Goal: Task Accomplishment & Management: Manage account settings

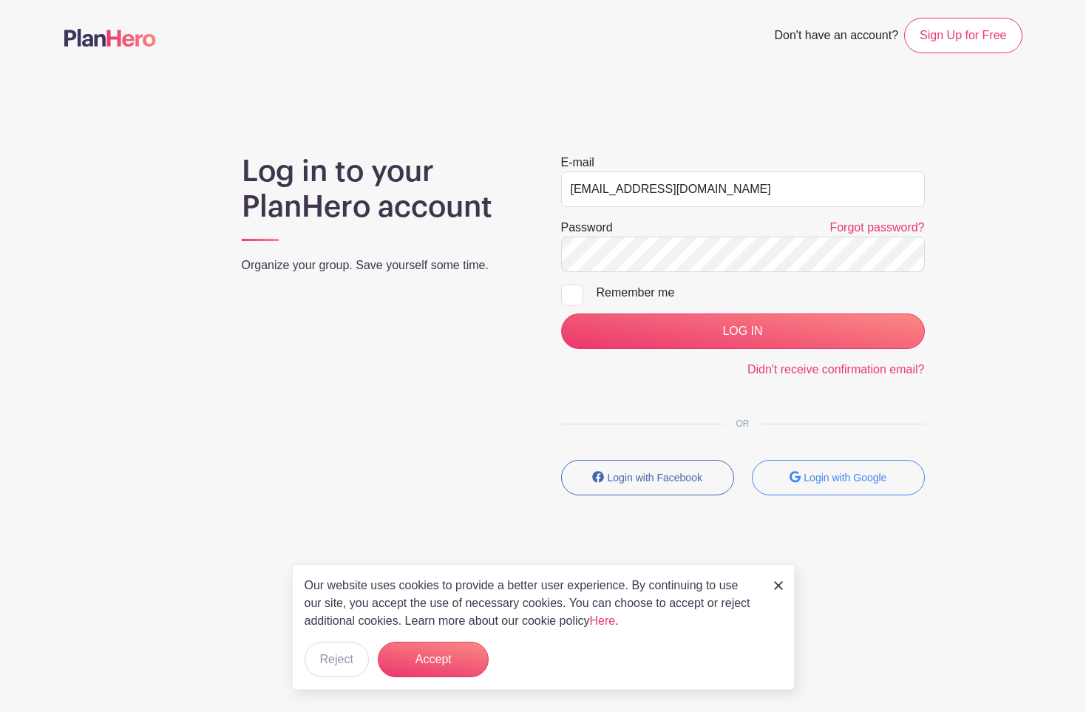
click at [561, 313] on input "LOG IN" at bounding box center [743, 330] width 364 height 35
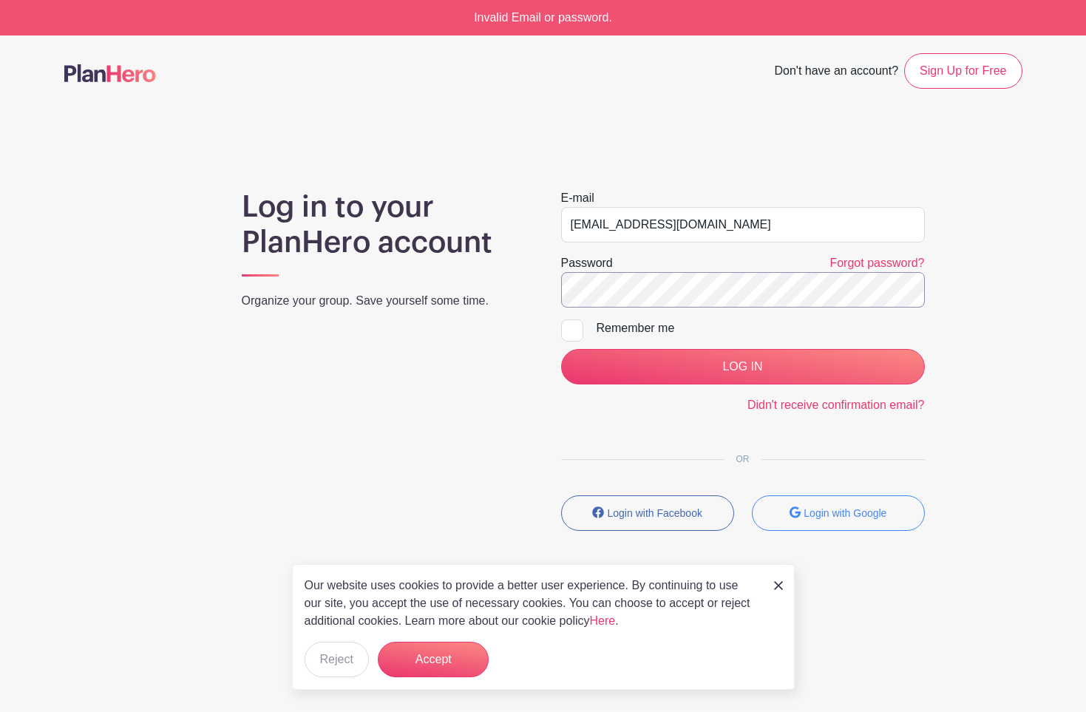
click at [561, 349] on input "LOG IN" at bounding box center [743, 366] width 364 height 35
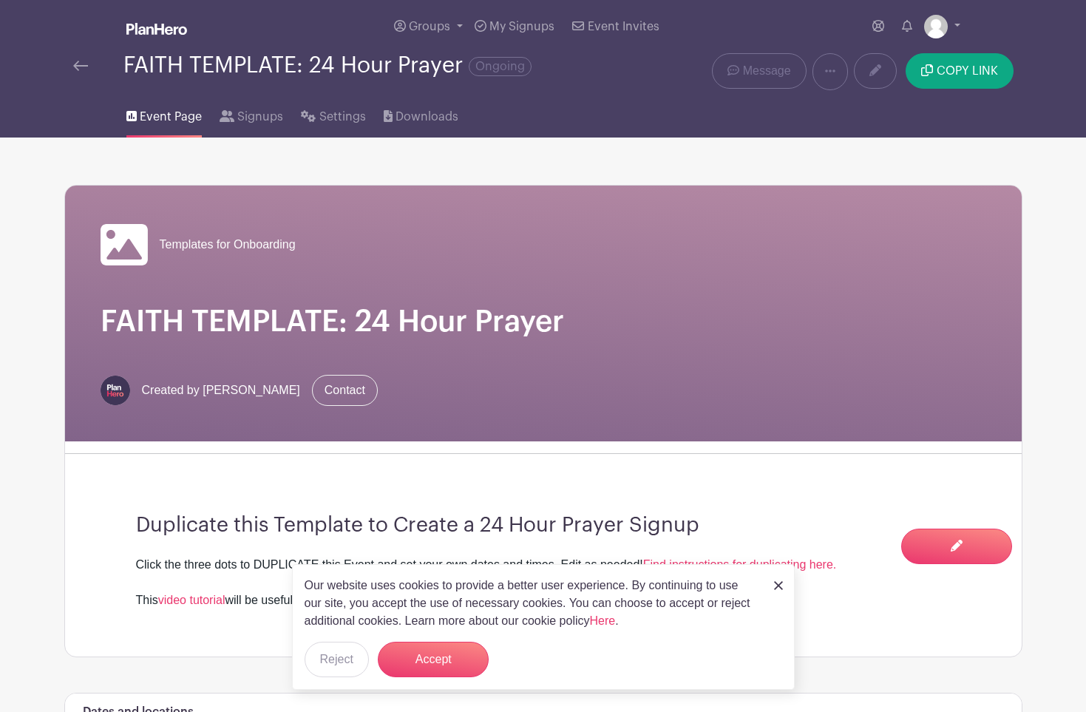
click at [964, 21] on div "Groups All Groups Farzam's Events - New Instance([TECHNICAL_ID]) Templates for …" at bounding box center [543, 26] width 976 height 53
click at [944, 21] on img at bounding box center [936, 27] width 24 height 24
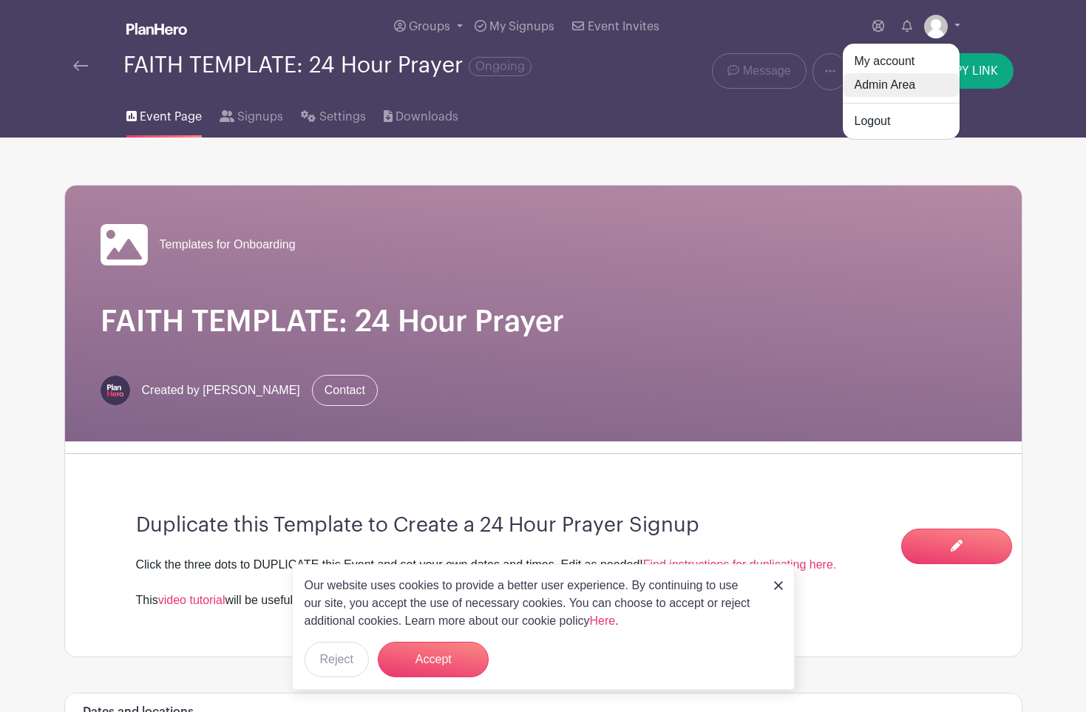
click at [886, 88] on link "Admin Area" at bounding box center [901, 85] width 117 height 24
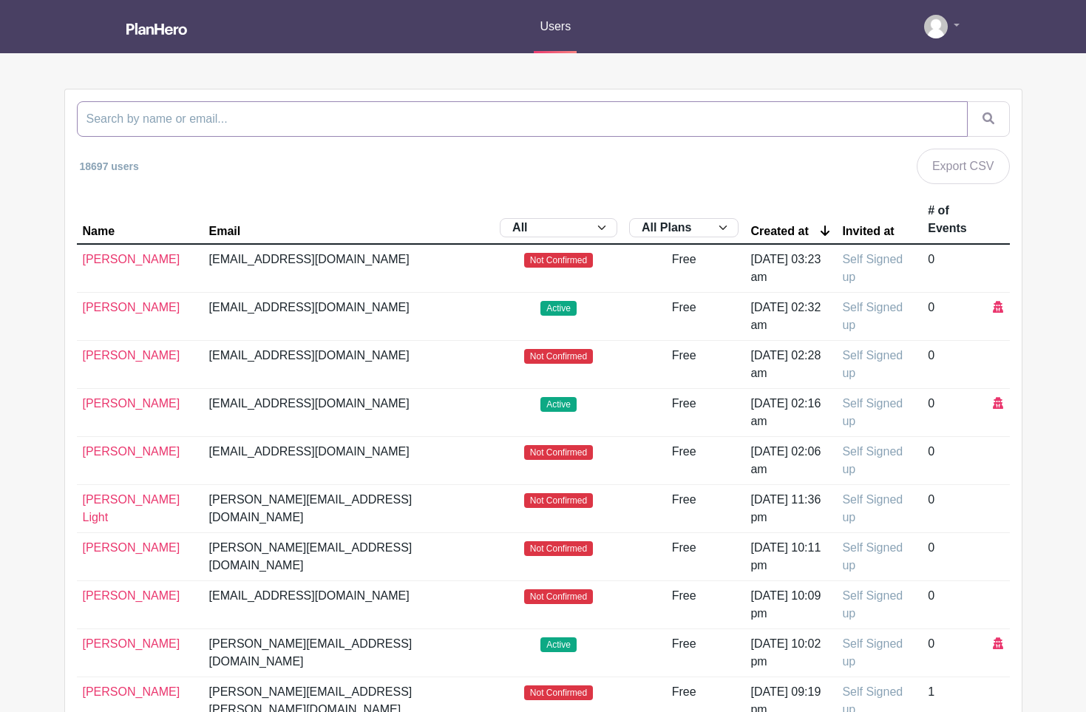
click at [341, 129] on input "search" at bounding box center [522, 118] width 891 height 35
click at [407, 127] on input "search" at bounding box center [522, 118] width 891 height 35
click at [388, 109] on input "search" at bounding box center [522, 118] width 891 height 35
paste input "[EMAIL_ADDRESS][DOMAIN_NAME]"
type input "[EMAIL_ADDRESS][DOMAIN_NAME]"
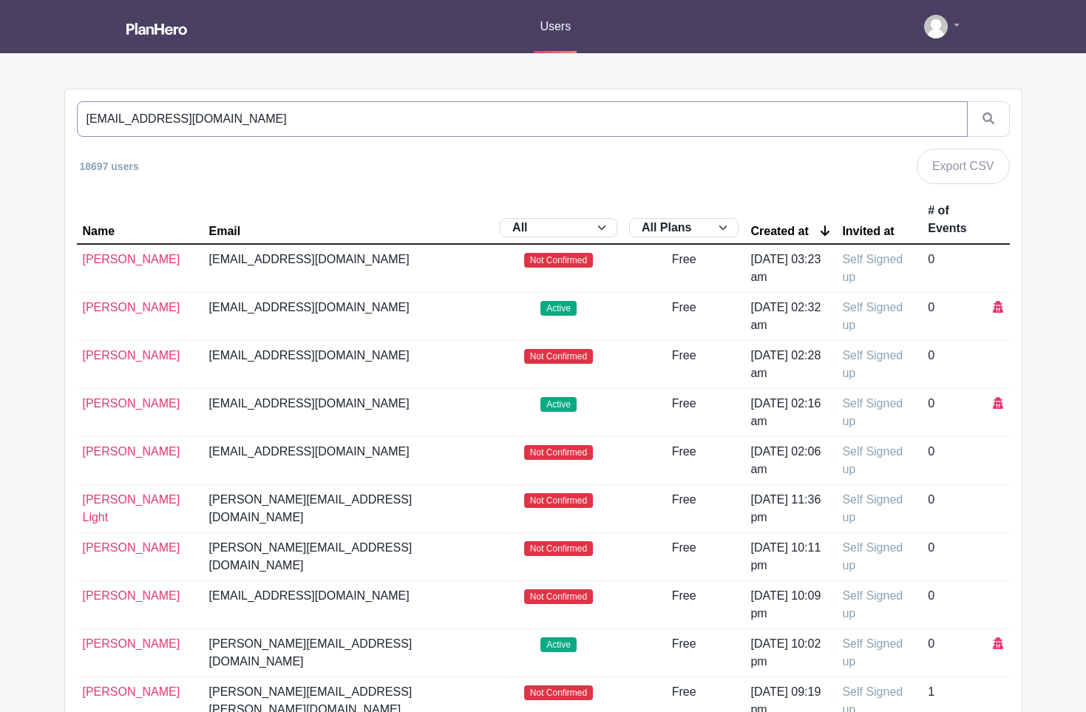
click at [967, 101] on button "submit" at bounding box center [988, 118] width 43 height 35
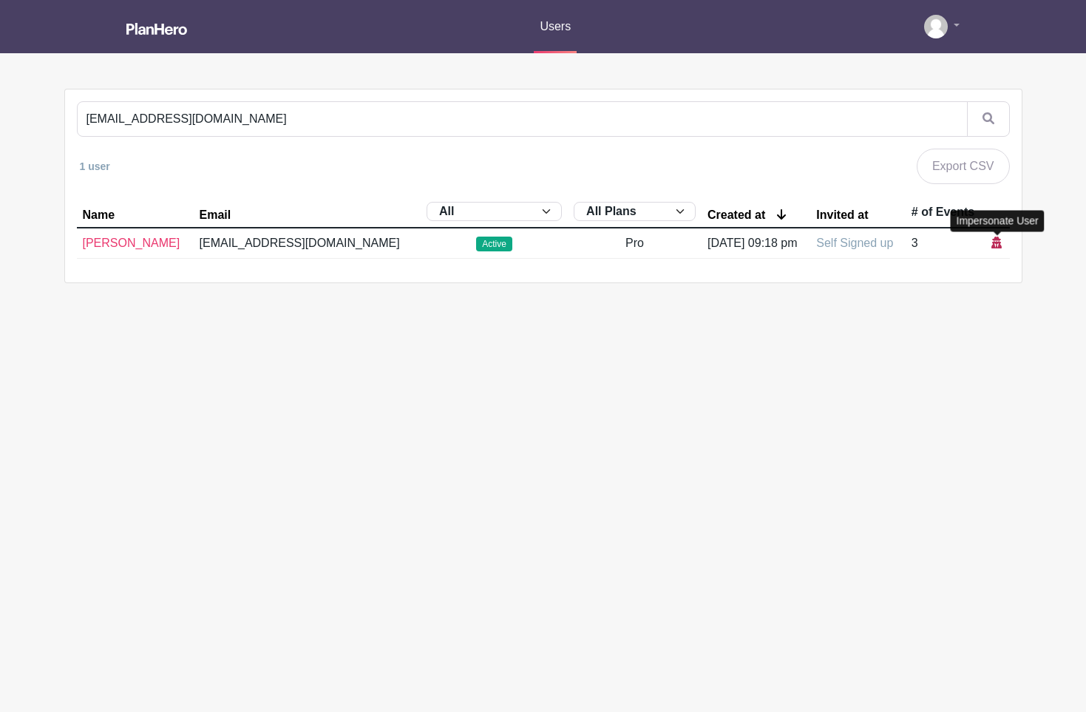
click at [994, 240] on icon at bounding box center [996, 243] width 10 height 12
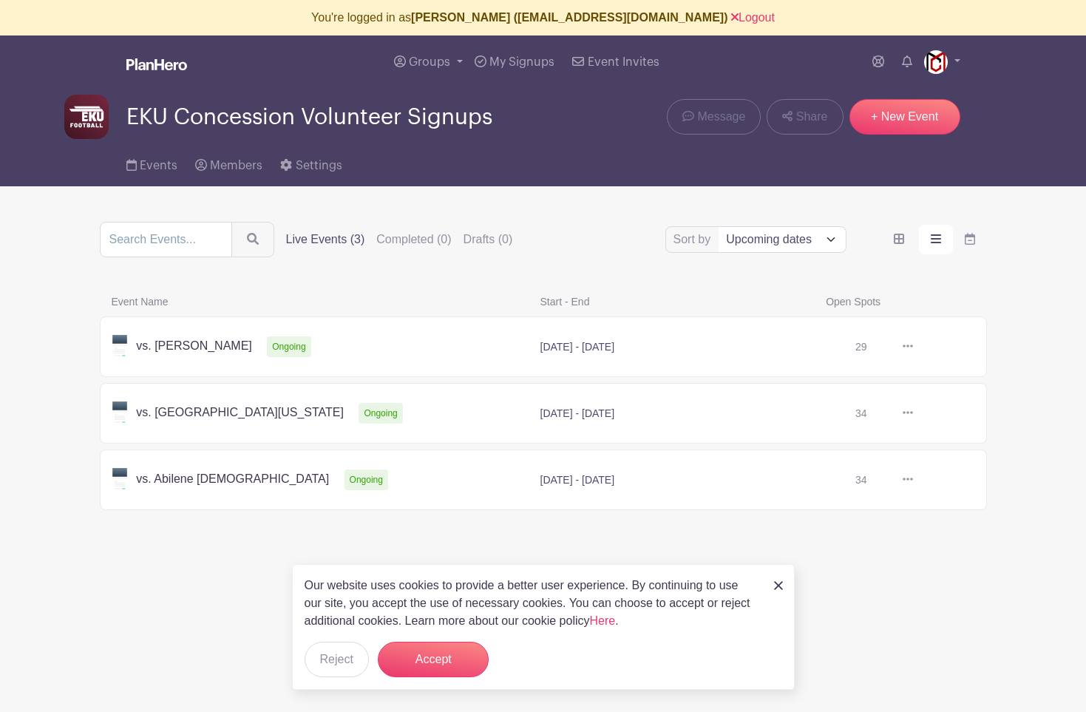
click at [913, 413] on link at bounding box center [913, 413] width 0 height 0
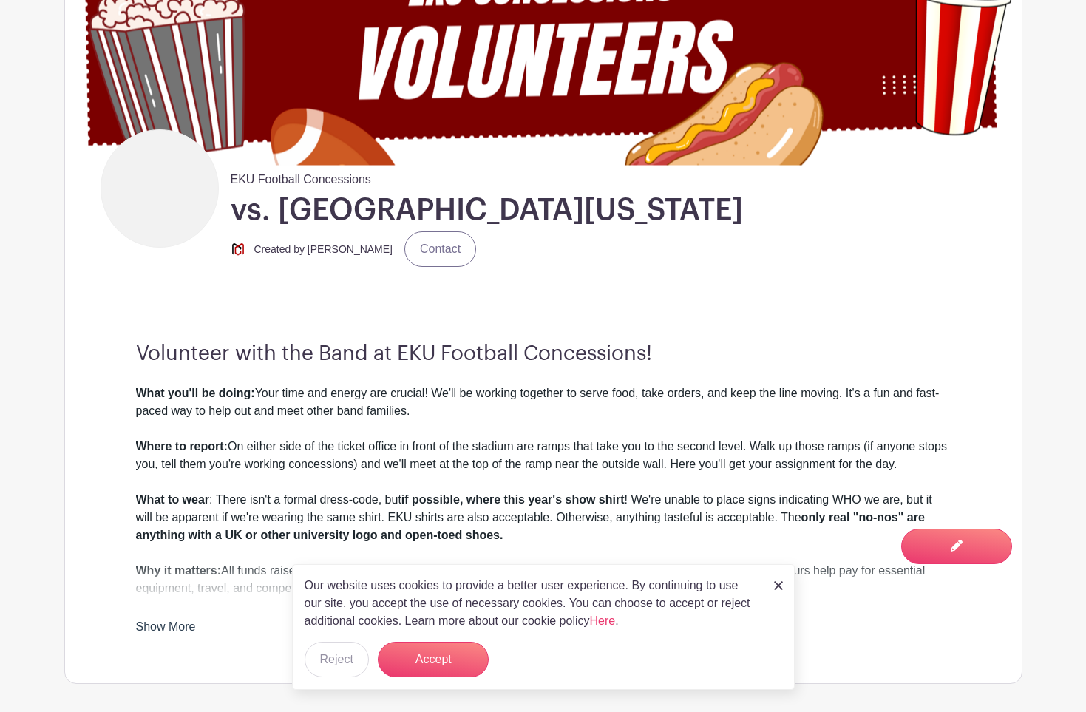
scroll to position [321, 0]
